Goal: Ask a question

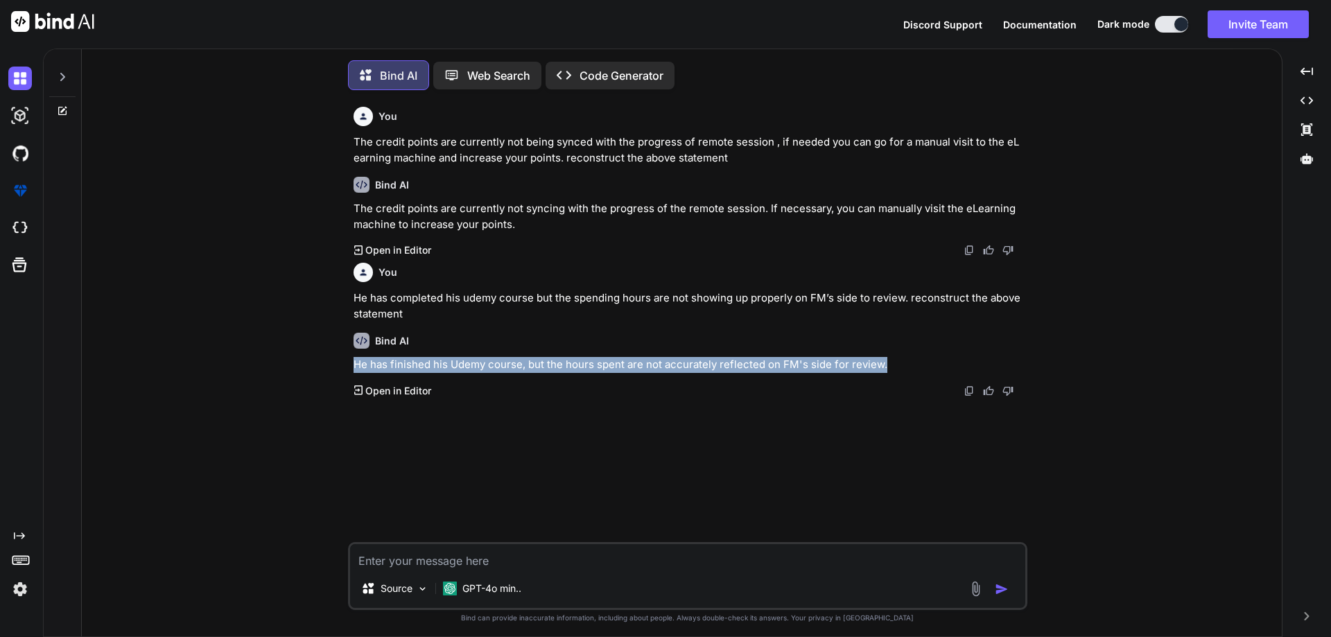
scroll to position [7, 0]
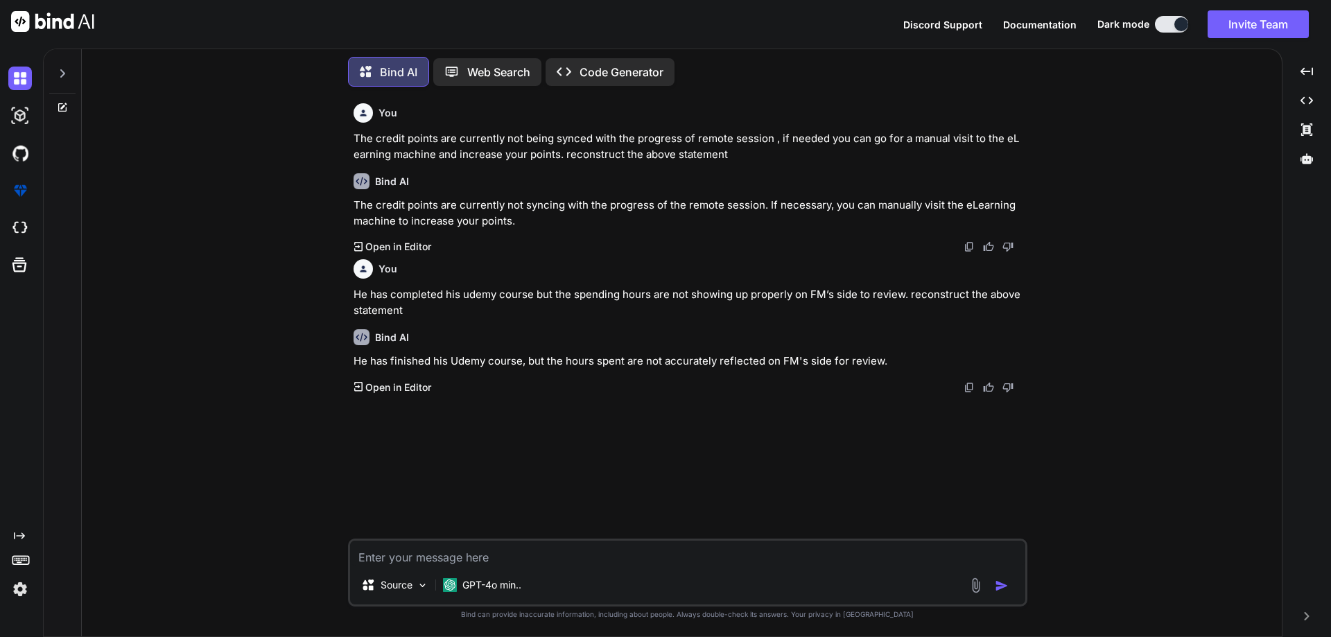
click at [529, 552] on textarea at bounding box center [687, 553] width 675 height 25
paste textarea "Please update on [PERSON_NAME]’s project assignment as she is still showing On-…"
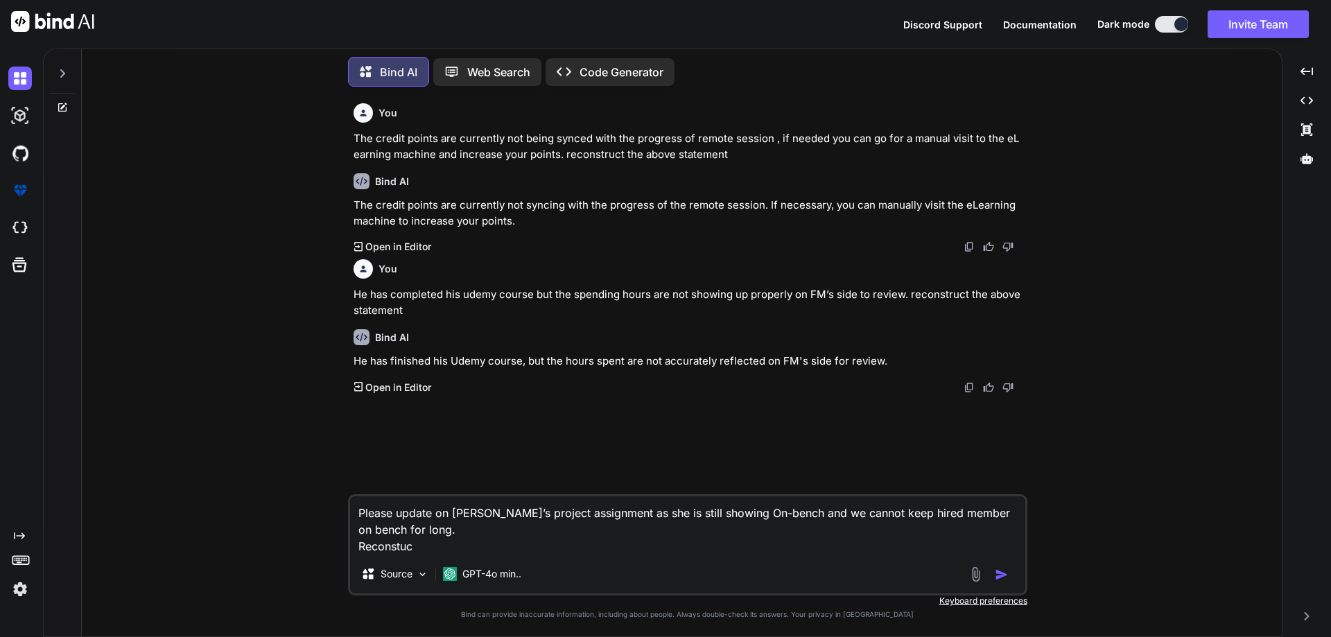
click at [586, 157] on p "The credit points are currently not being synced with the progress of remote se…" at bounding box center [688, 146] width 671 height 31
copy p "reconstruct the above statement"
drag, startPoint x: 560, startPoint y: 157, endPoint x: 681, endPoint y: 188, distance: 125.2
click at [722, 158] on p "The credit points are currently not being synced with the progress of remote se…" at bounding box center [688, 146] width 671 height 31
drag, startPoint x: 421, startPoint y: 554, endPoint x: 344, endPoint y: 558, distance: 76.3
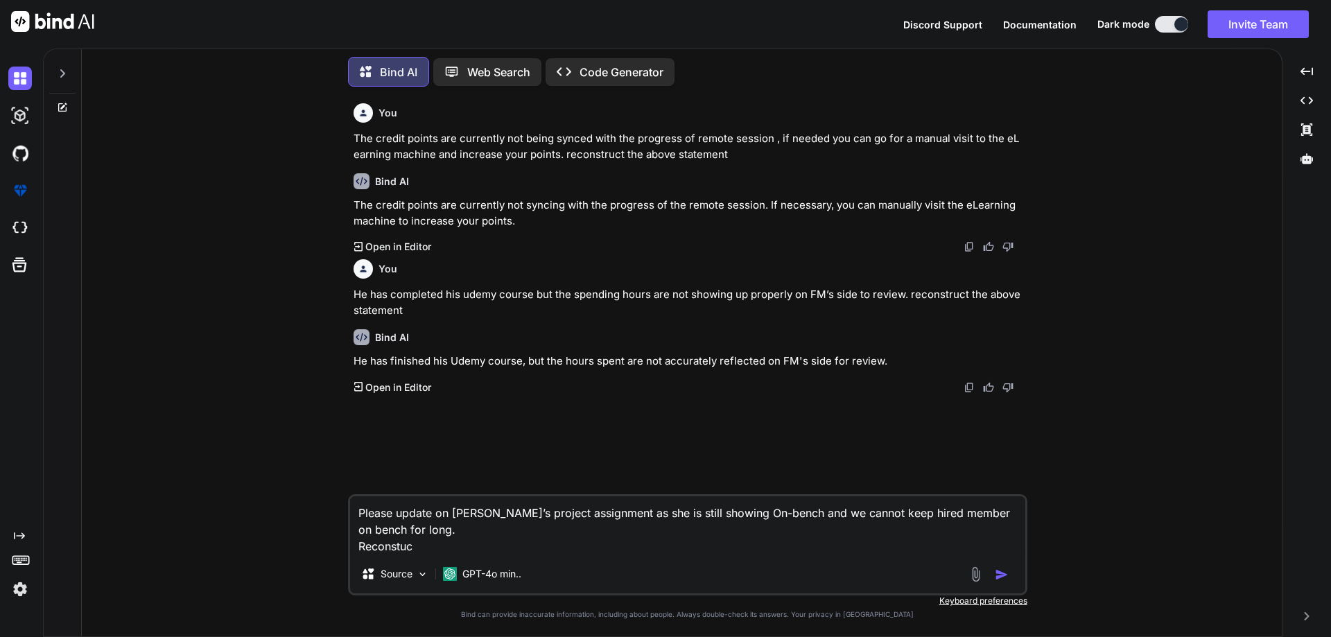
click at [344, 558] on div "You The credit points are currently not being synced with the progress of remot…" at bounding box center [687, 367] width 1188 height 538
paste textarea "reconstruct the above statement"
click at [468, 527] on textarea "Please update on [PERSON_NAME]’s project assignment as she is still showing On-…" at bounding box center [687, 525] width 675 height 58
type textarea "Please update on [PERSON_NAME]’s project assignment as she is still showing On-…"
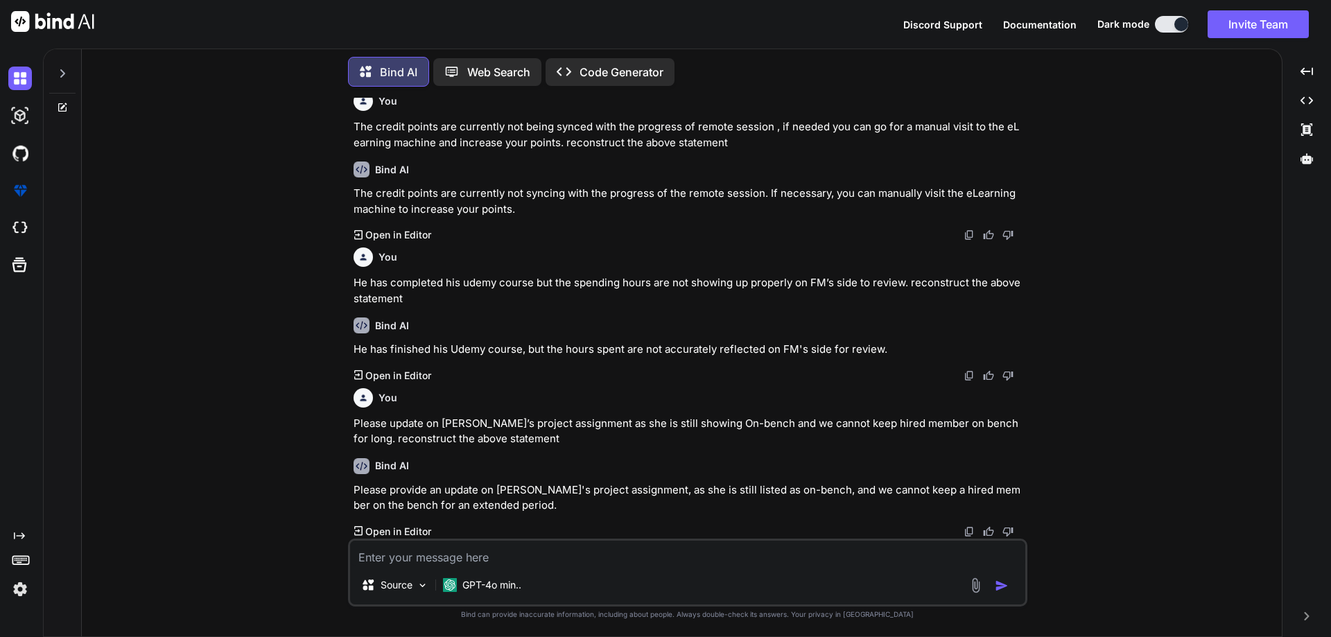
scroll to position [12, 0]
click at [529, 452] on div "Bind AI Please provide an update on [PERSON_NAME]'s project assignment, as she …" at bounding box center [688, 492] width 671 height 91
click at [467, 513] on p "Please provide an update on [PERSON_NAME]'s project assignment, as she is still…" at bounding box center [688, 497] width 671 height 31
drag, startPoint x: 456, startPoint y: 523, endPoint x: 467, endPoint y: 487, distance: 37.0
click at [455, 518] on div "Bind AI Please provide an update on [PERSON_NAME]'s project assignment, as she …" at bounding box center [688, 492] width 671 height 91
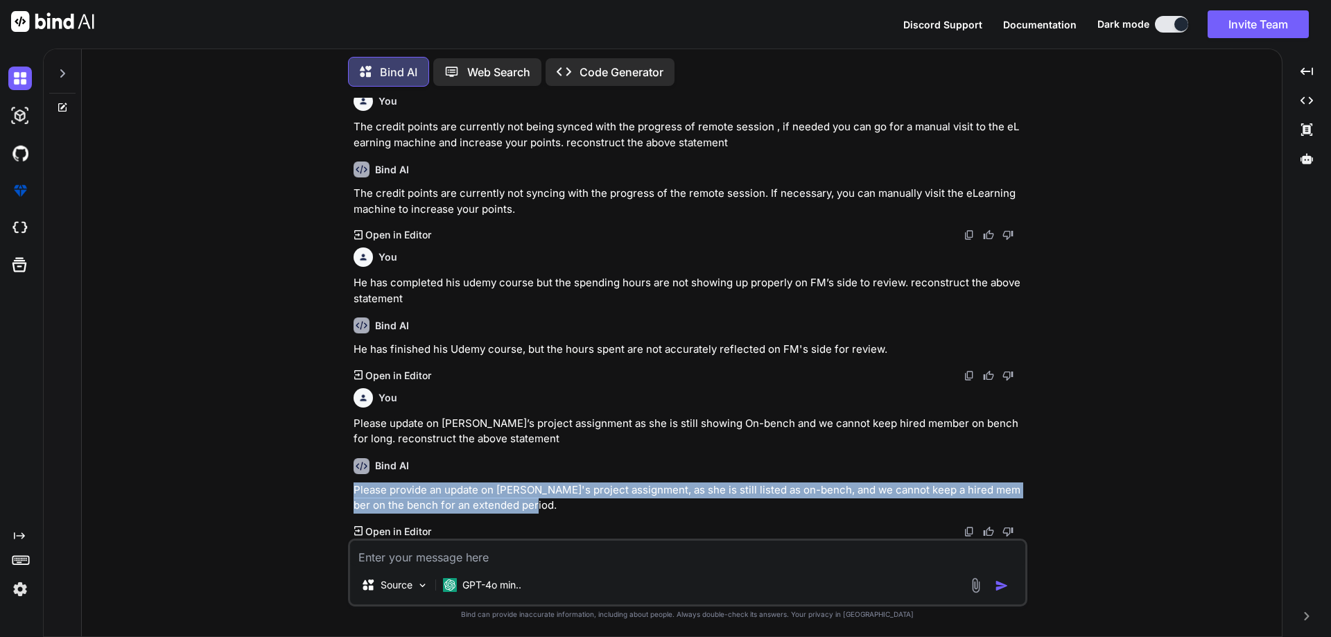
drag, startPoint x: 520, startPoint y: 509, endPoint x: 338, endPoint y: 480, distance: 183.9
click at [338, 480] on div "You The credit points are currently not being synced with the progress of remot…" at bounding box center [687, 367] width 1188 height 538
